Goal: Task Accomplishment & Management: Manage account settings

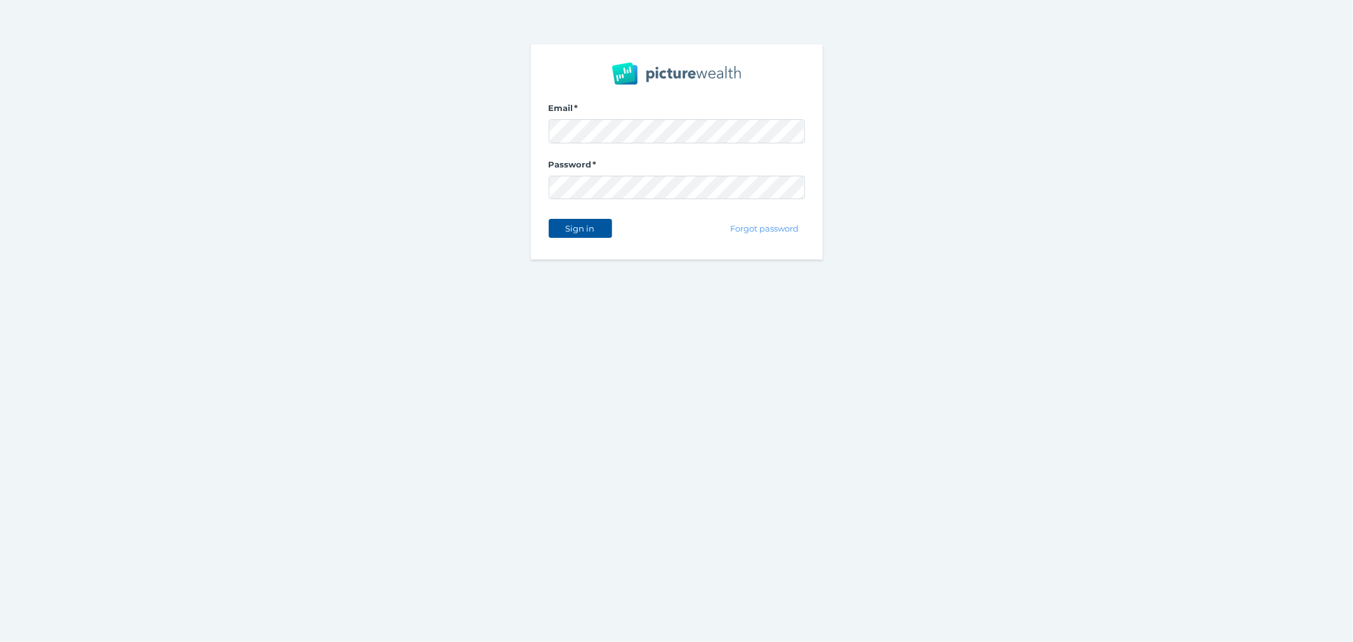
click at [568, 231] on span "Sign in" at bounding box center [580, 228] width 40 height 10
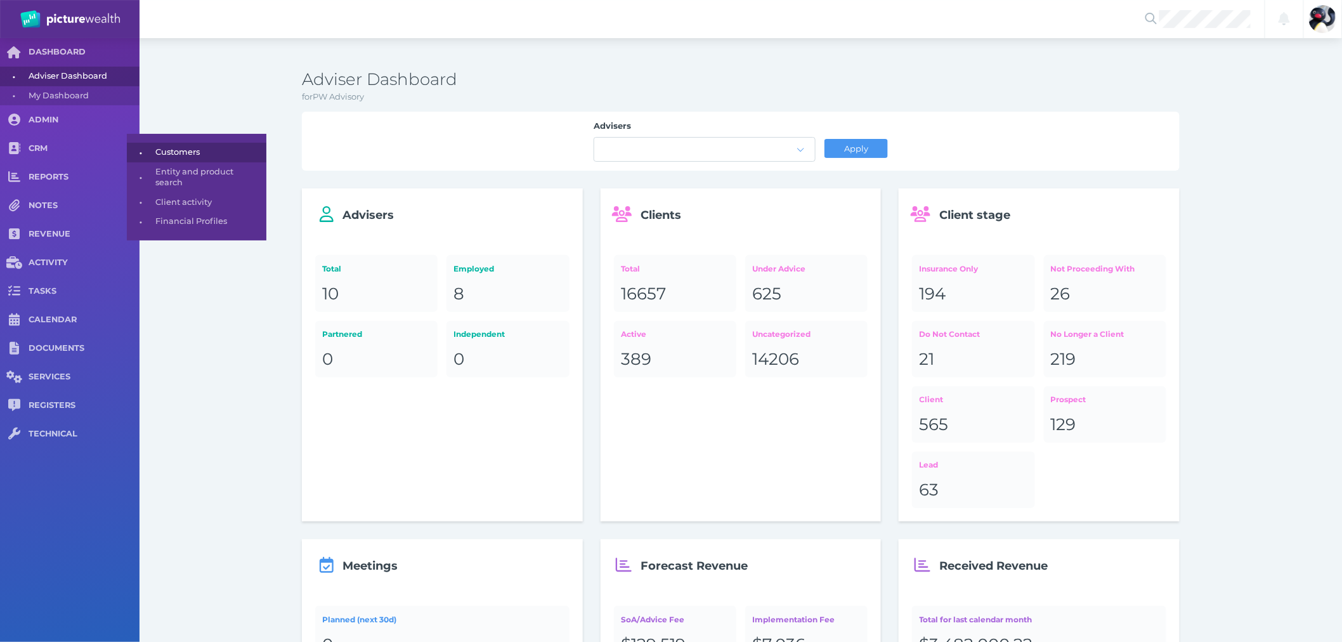
click at [171, 156] on span "Customers" at bounding box center [208, 153] width 107 height 20
select select "25"
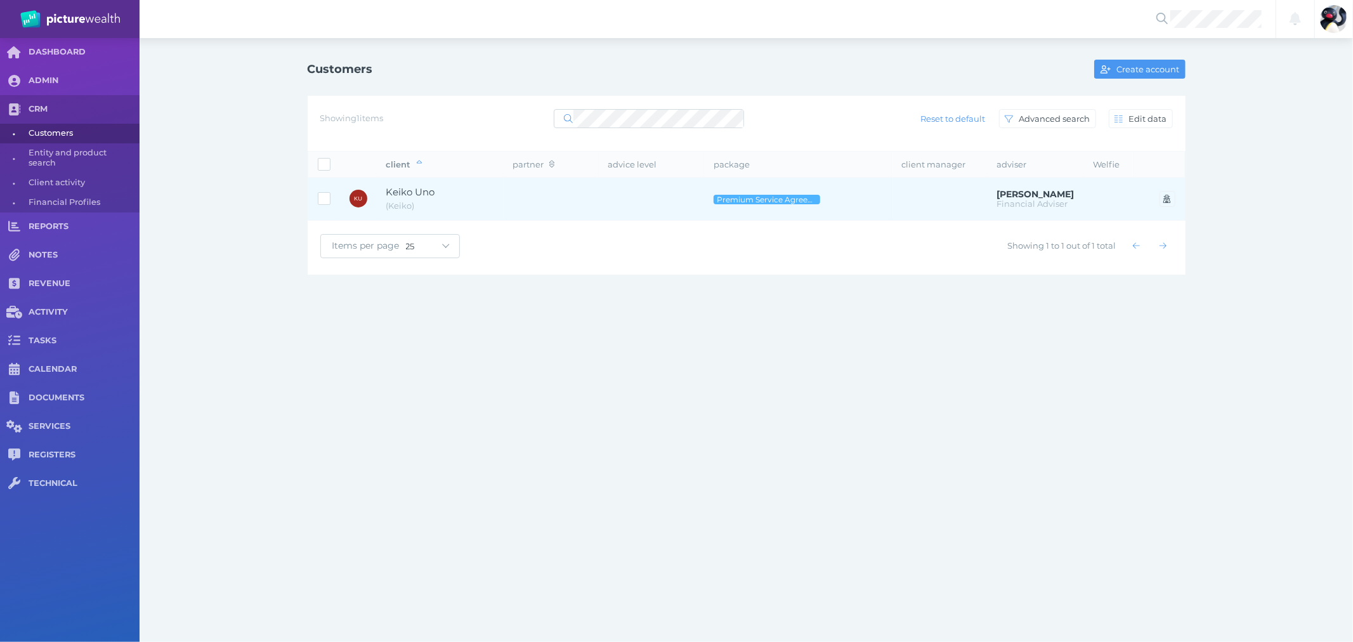
click at [501, 197] on td "[PERSON_NAME] ( [PERSON_NAME] )" at bounding box center [440, 199] width 127 height 43
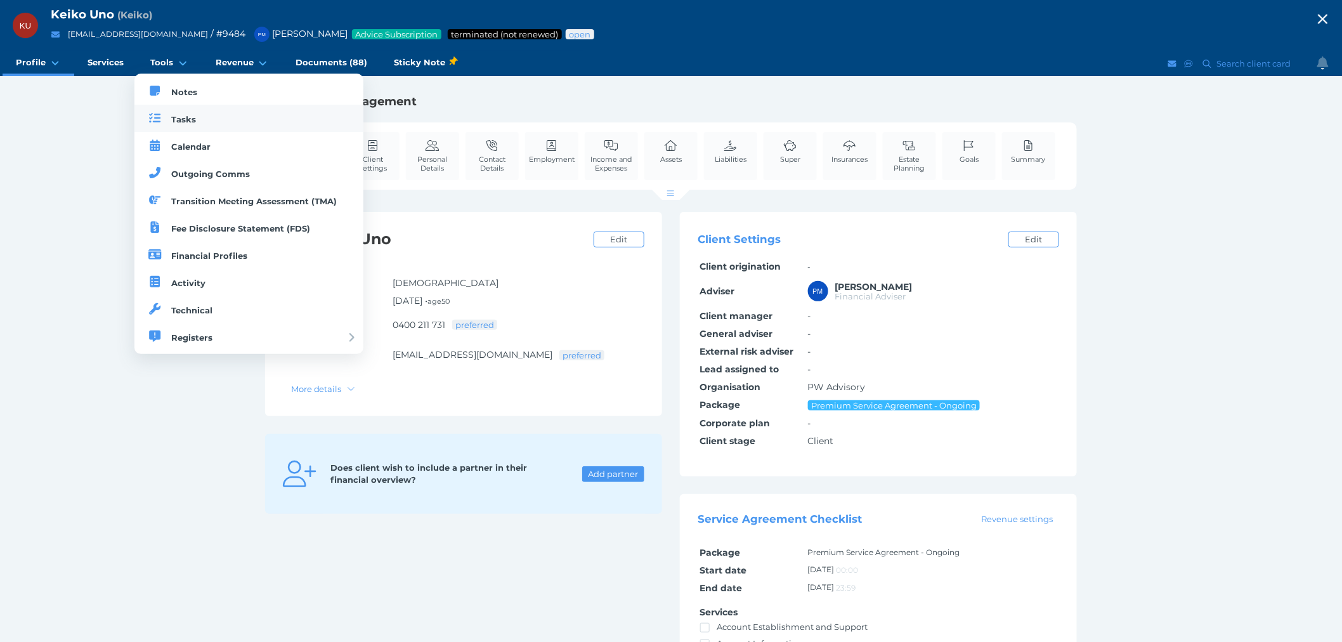
click at [190, 122] on span "Tasks" at bounding box center [183, 119] width 25 height 10
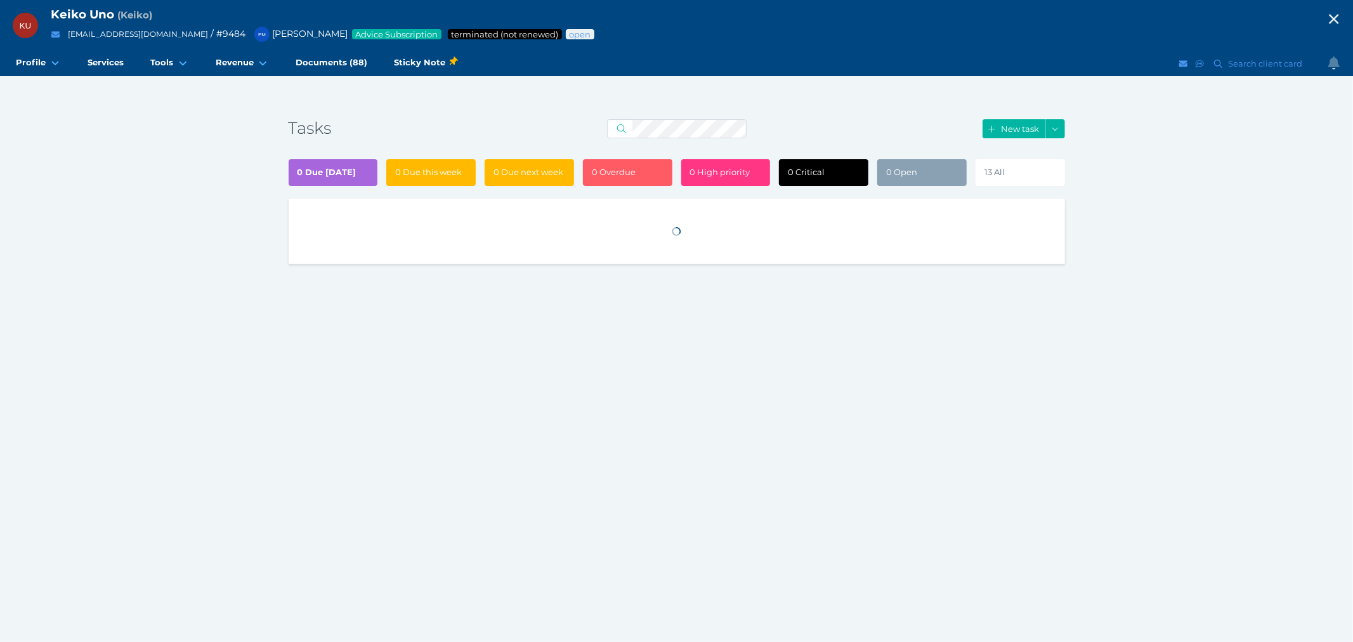
click at [1024, 176] on div "13 All" at bounding box center [1019, 172] width 89 height 27
select select "50"
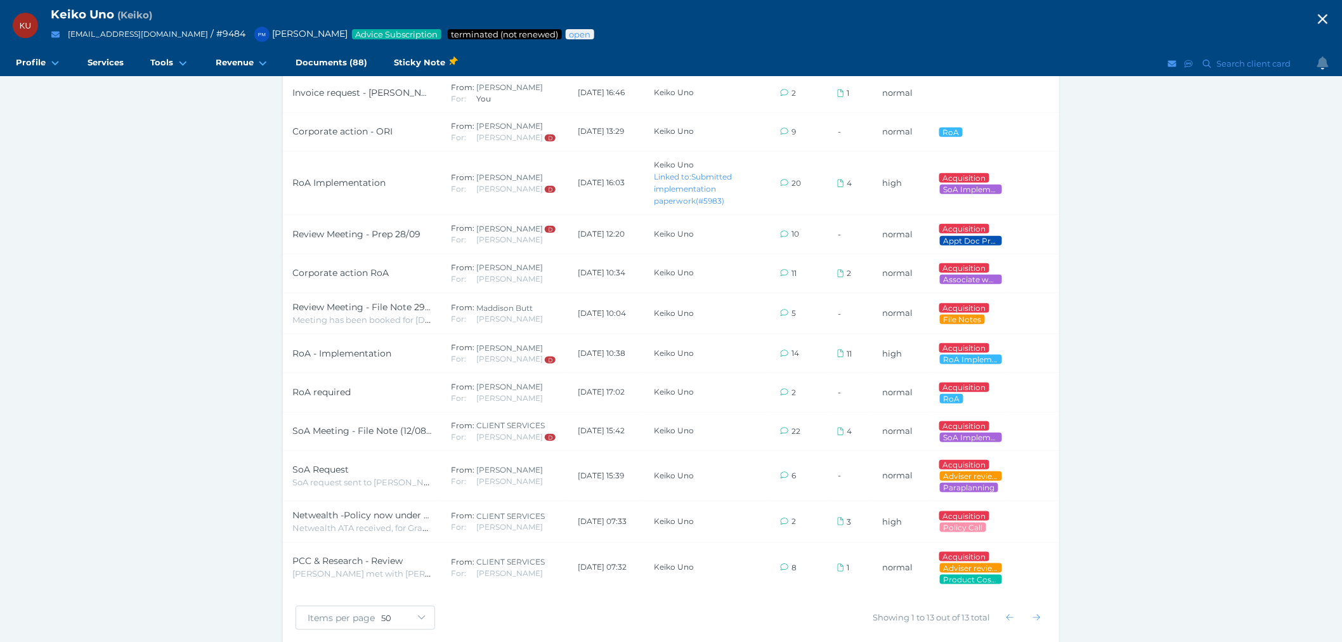
scroll to position [282, 0]
